Goal: Check status

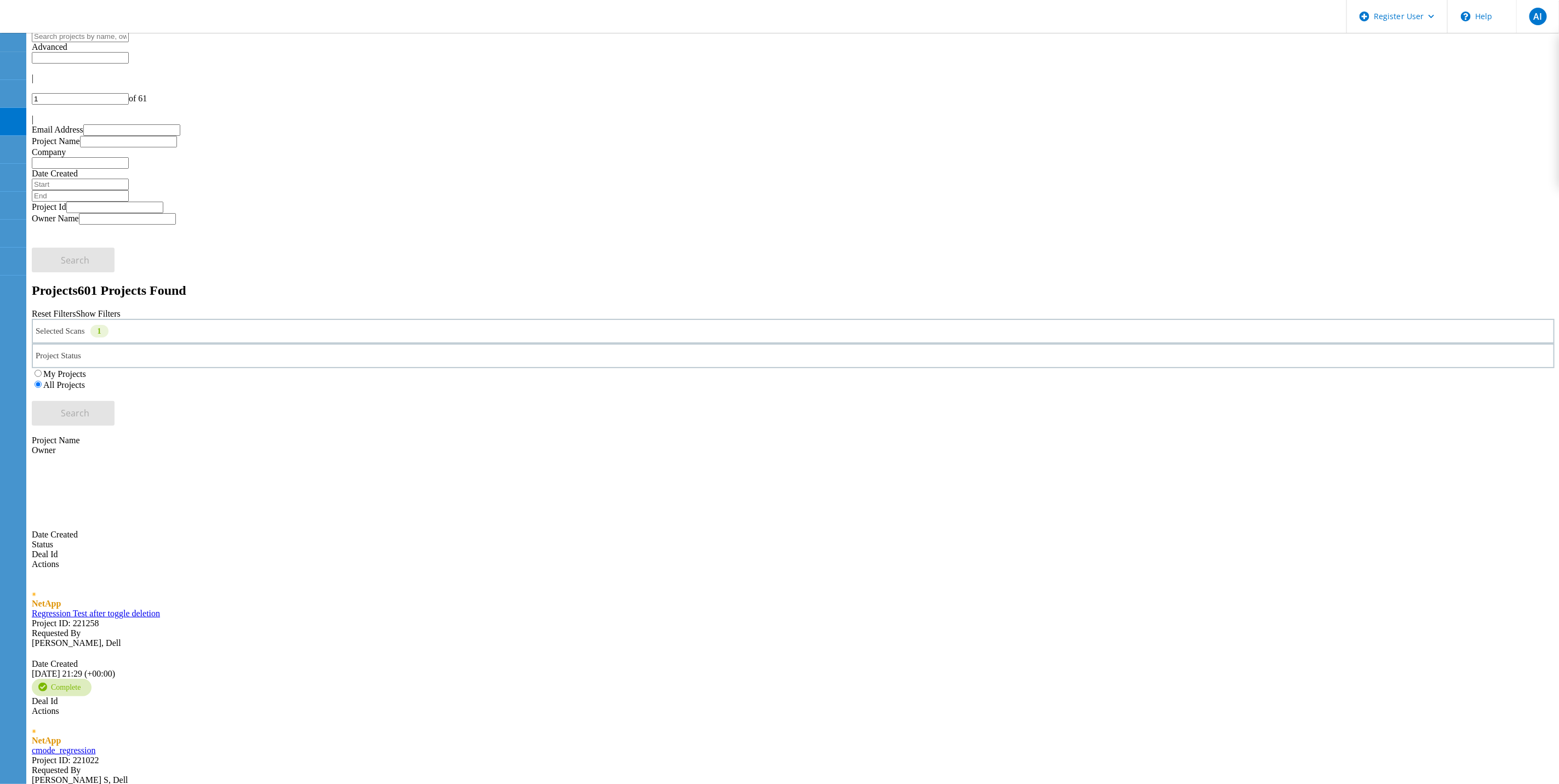
click at [129, 42] on input "text" at bounding box center [81, 37] width 97 height 12
type input "isilon"
click at [115, 401] on button "Search" at bounding box center [73, 413] width 83 height 25
drag, startPoint x: 334, startPoint y: 119, endPoint x: 336, endPoint y: 127, distance: 8.2
click at [334, 320] on div "Selected Scans 1 Project Status In Progress Complete Published Anonymous Archiv…" at bounding box center [794, 373] width 1523 height 108
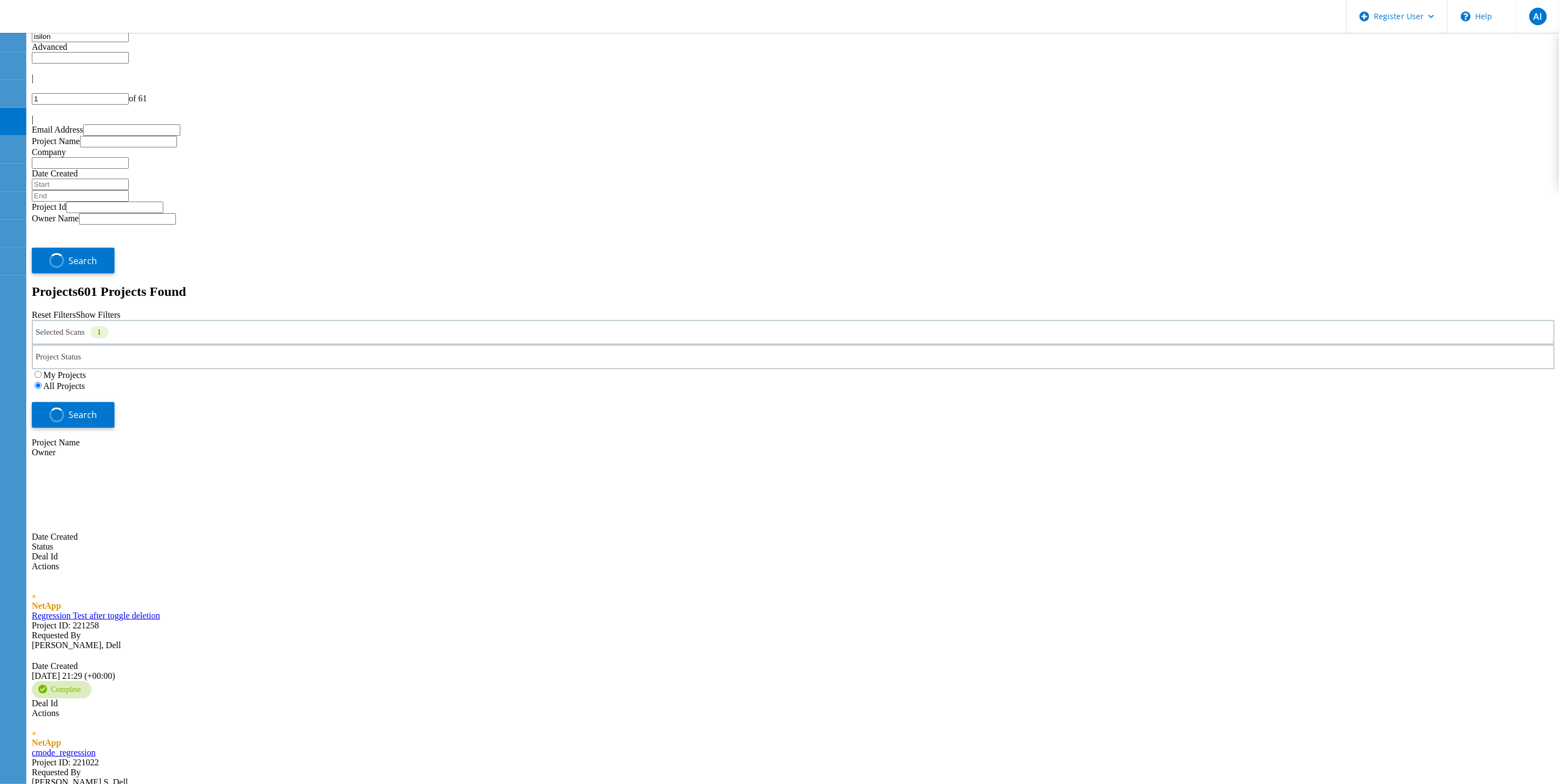
click at [334, 320] on div "Selected Scans 1" at bounding box center [794, 332] width 1523 height 25
click at [83, 357] on label "NetApp" at bounding box center [83, 362] width 28 height 9
click at [67, 358] on input "NetApp" at bounding box center [63, 361] width 7 height 7
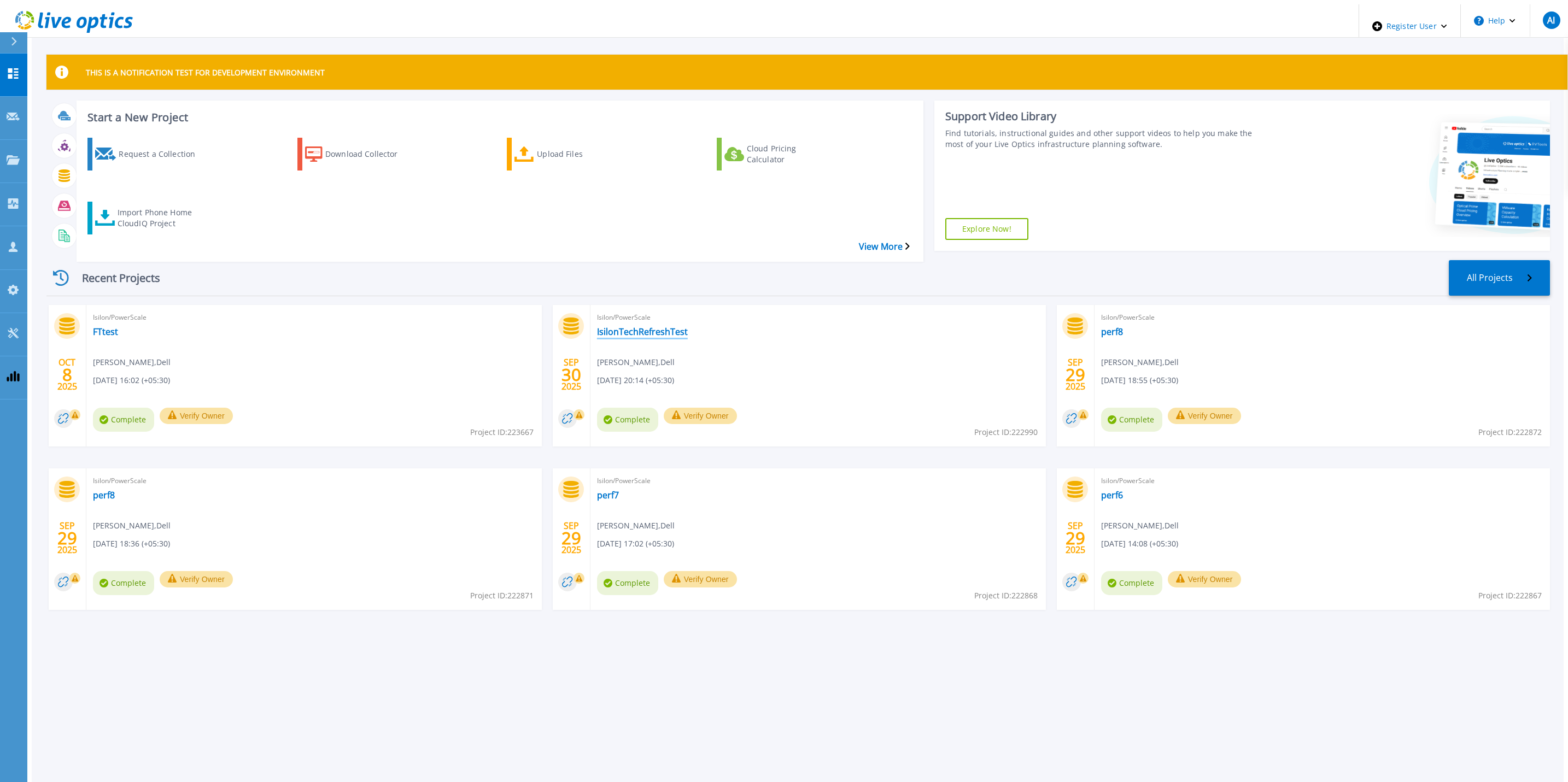
click at [607, 326] on link "IsilonTechRefreshTest" at bounding box center [642, 331] width 91 height 11
